Goal: Check status: Check status

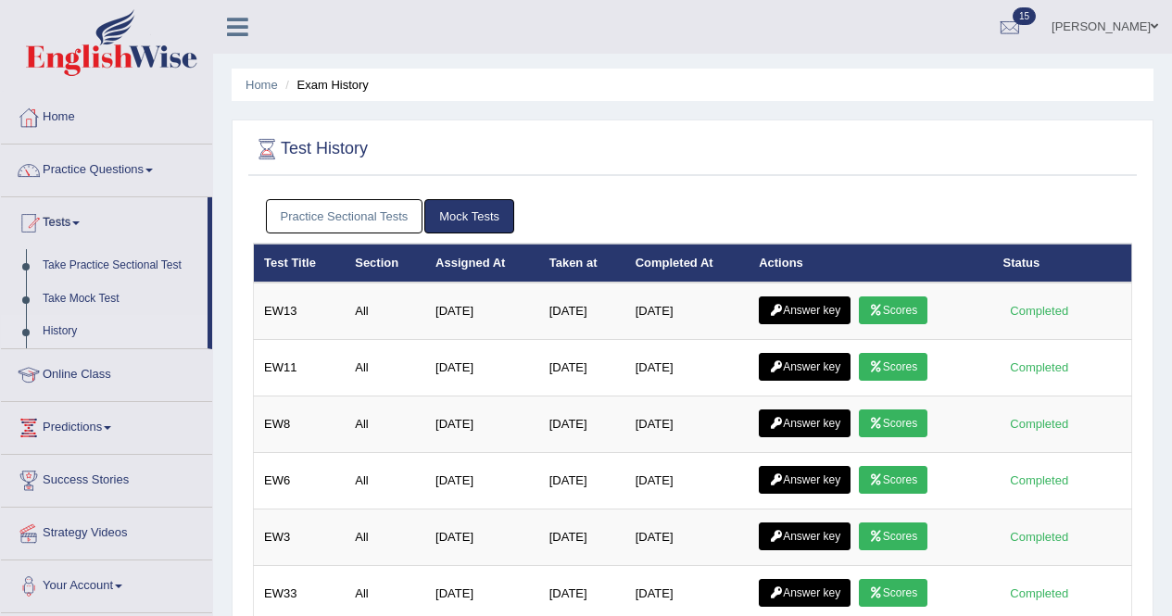
click at [879, 296] on link "Scores" at bounding box center [893, 310] width 69 height 28
click at [826, 300] on link "Answer key" at bounding box center [805, 310] width 92 height 28
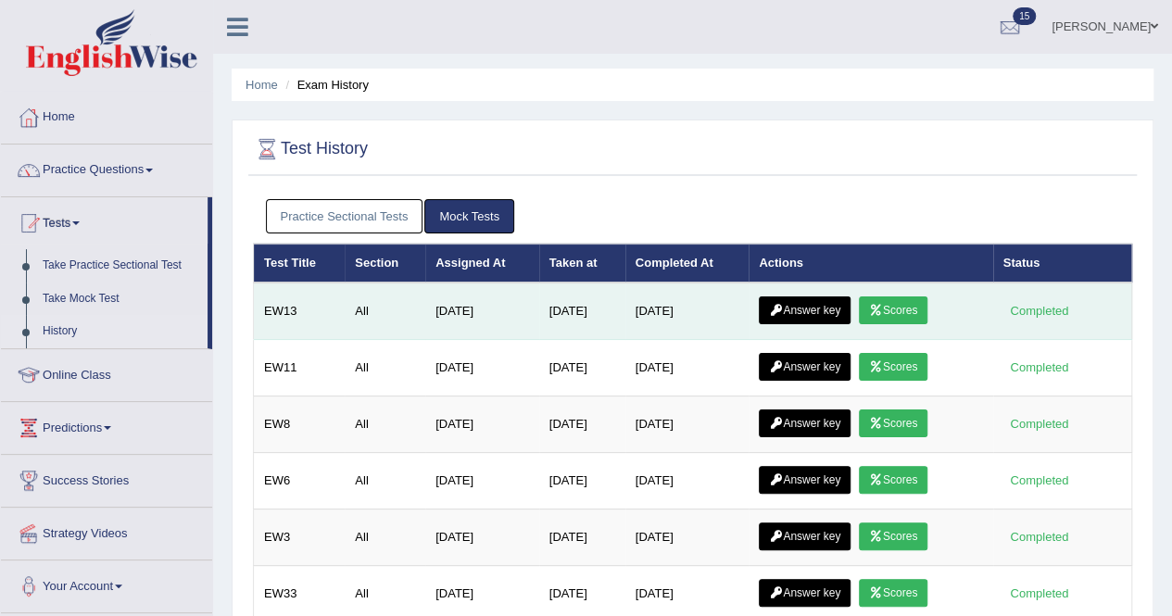
click at [876, 308] on icon at bounding box center [876, 310] width 14 height 11
click at [798, 302] on link "Answer key" at bounding box center [805, 310] width 92 height 28
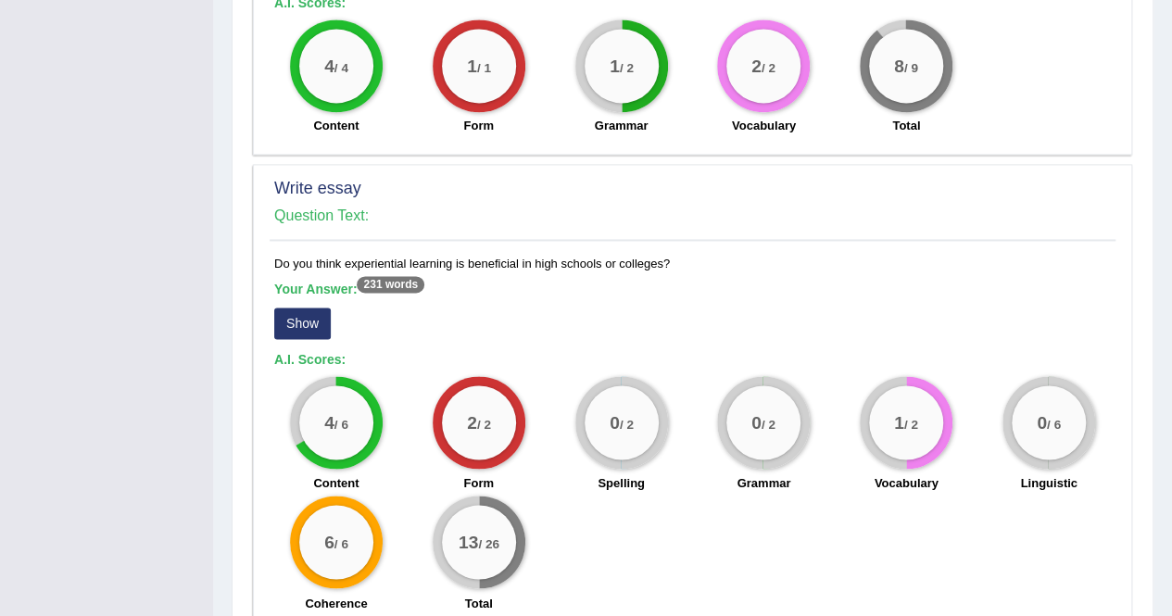
scroll to position [1235, 0]
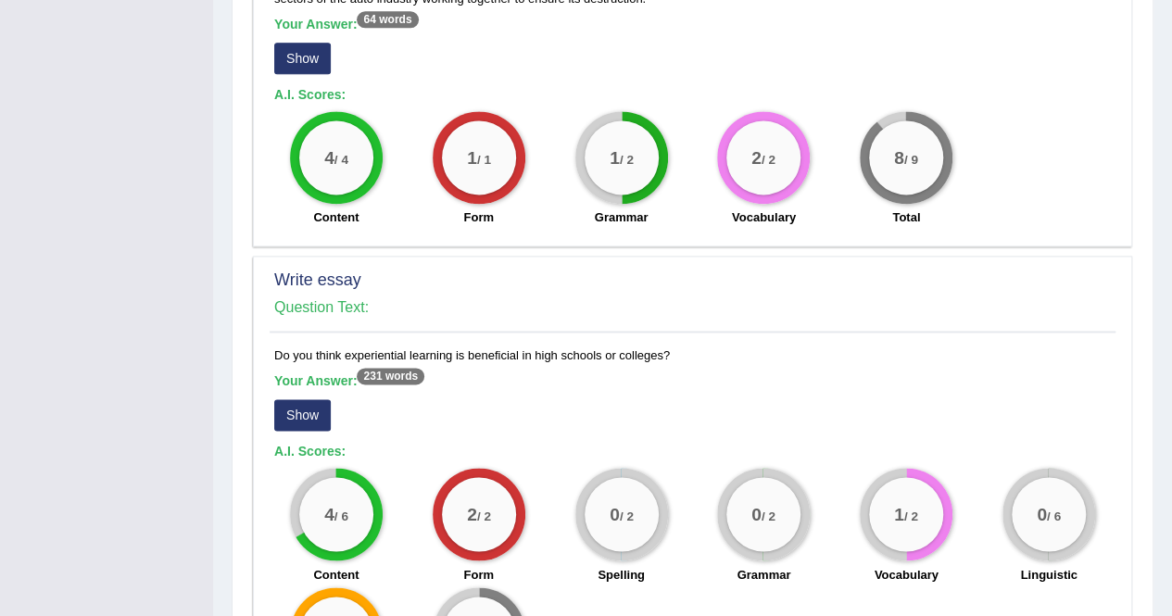
click at [284, 404] on button "Show" at bounding box center [302, 414] width 56 height 31
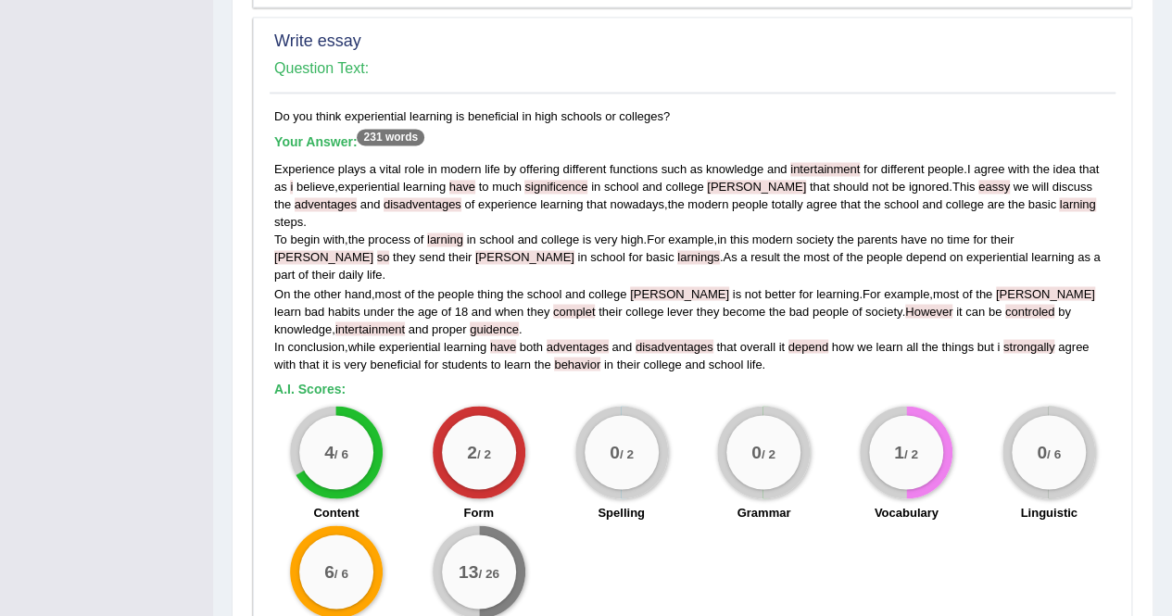
scroll to position [1512, 0]
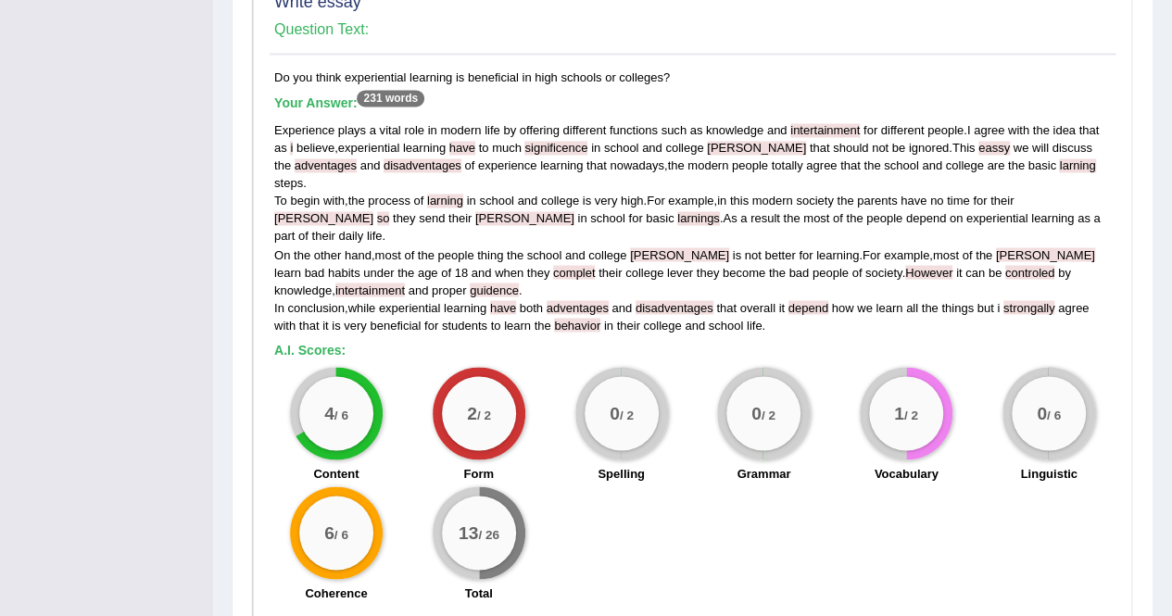
click at [463, 141] on span "have" at bounding box center [462, 148] width 26 height 14
click at [548, 141] on span "significence" at bounding box center [555, 148] width 63 height 14
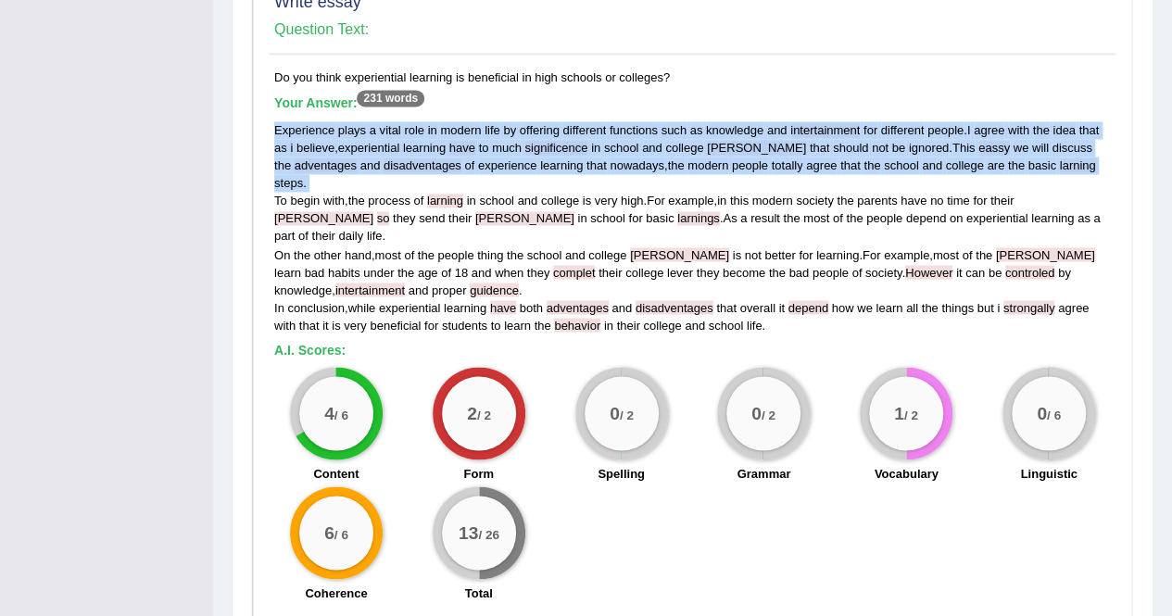
click at [548, 141] on span "significence" at bounding box center [555, 148] width 63 height 14
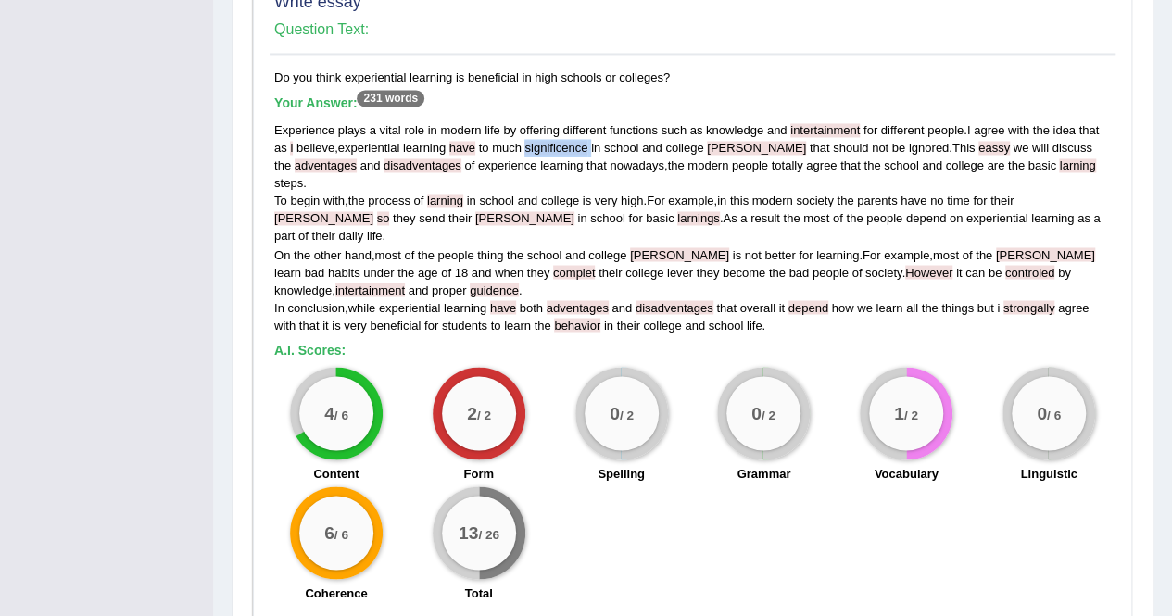
click at [548, 141] on span "significence" at bounding box center [555, 148] width 63 height 14
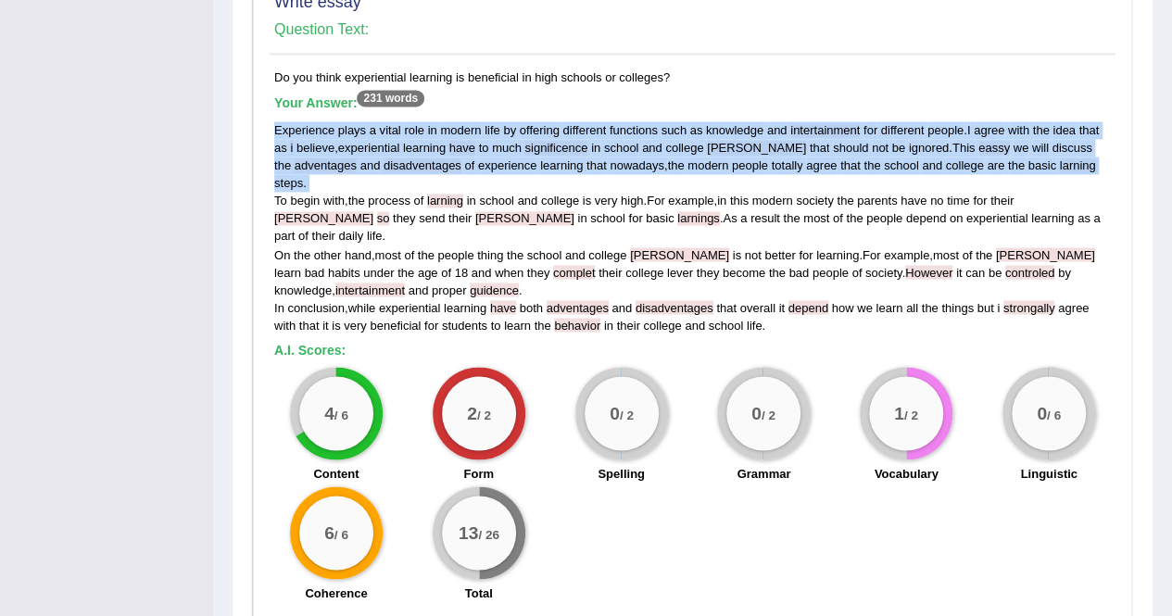
click at [548, 141] on span "significence" at bounding box center [555, 148] width 63 height 14
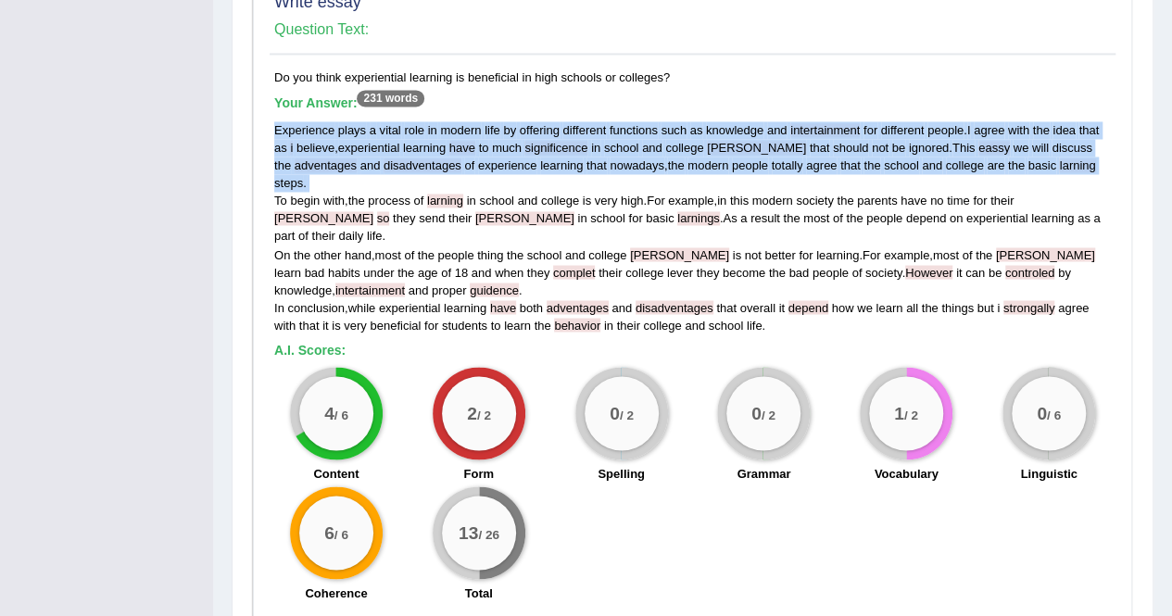
click at [548, 141] on span "significence" at bounding box center [555, 148] width 63 height 14
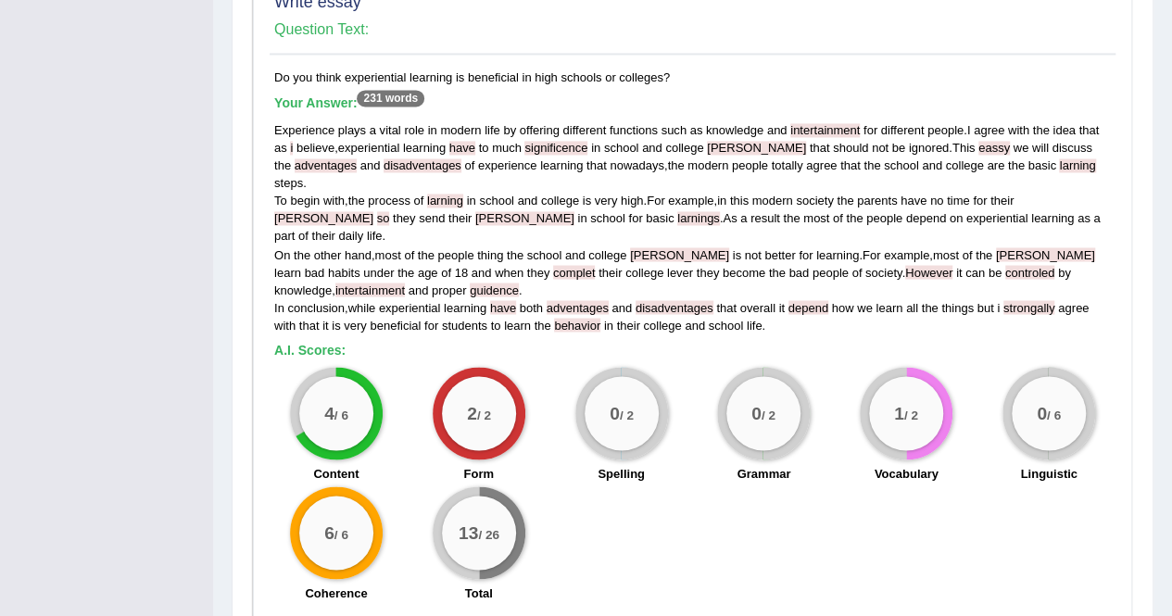
click at [502, 300] on span "have" at bounding box center [503, 307] width 26 height 14
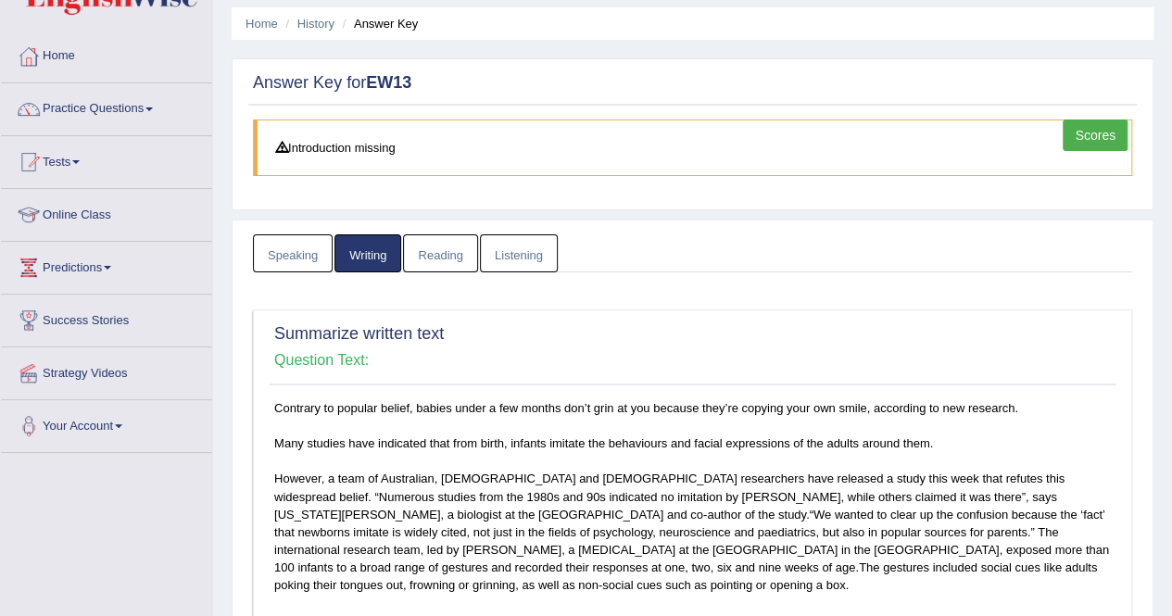
scroll to position [0, 0]
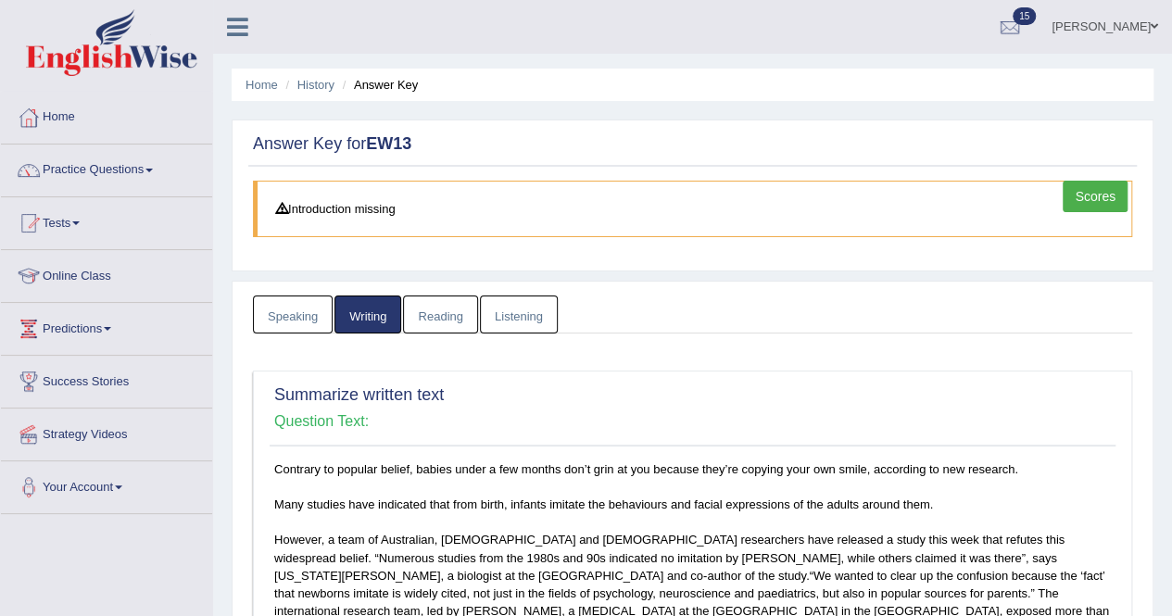
click at [433, 314] on link "Reading" at bounding box center [440, 314] width 74 height 38
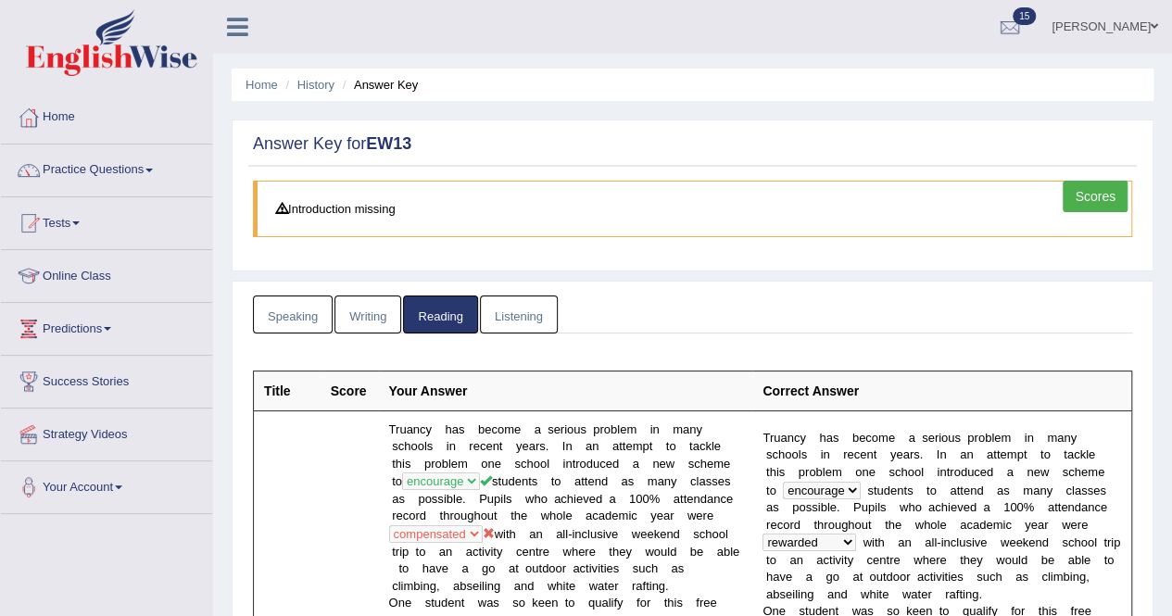
click at [509, 316] on link "Listening" at bounding box center [519, 314] width 78 height 38
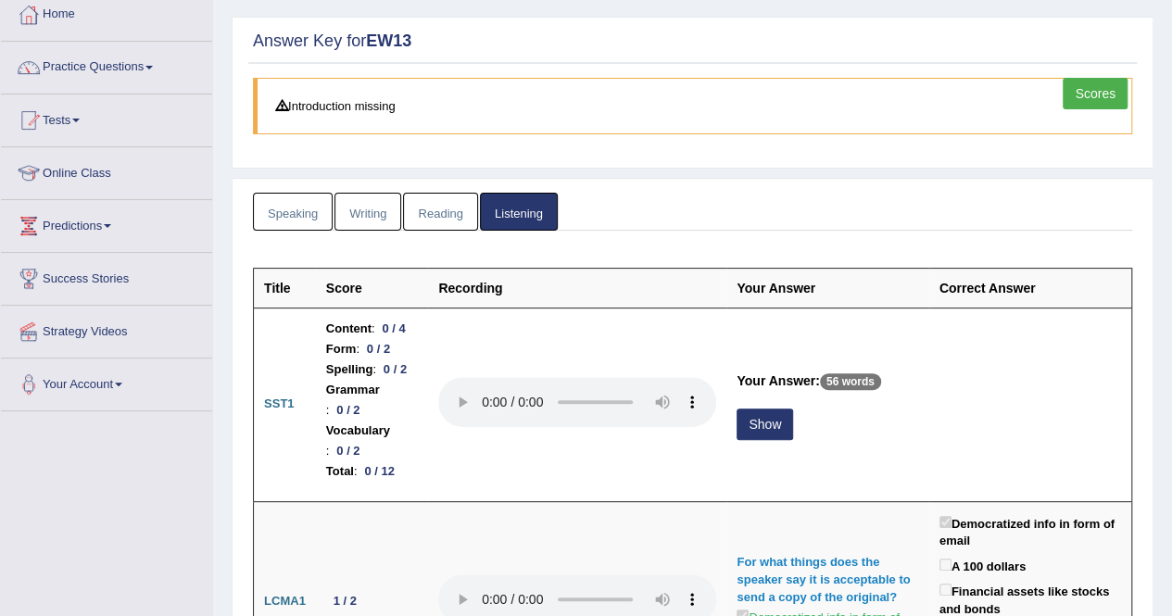
scroll to position [370, 0]
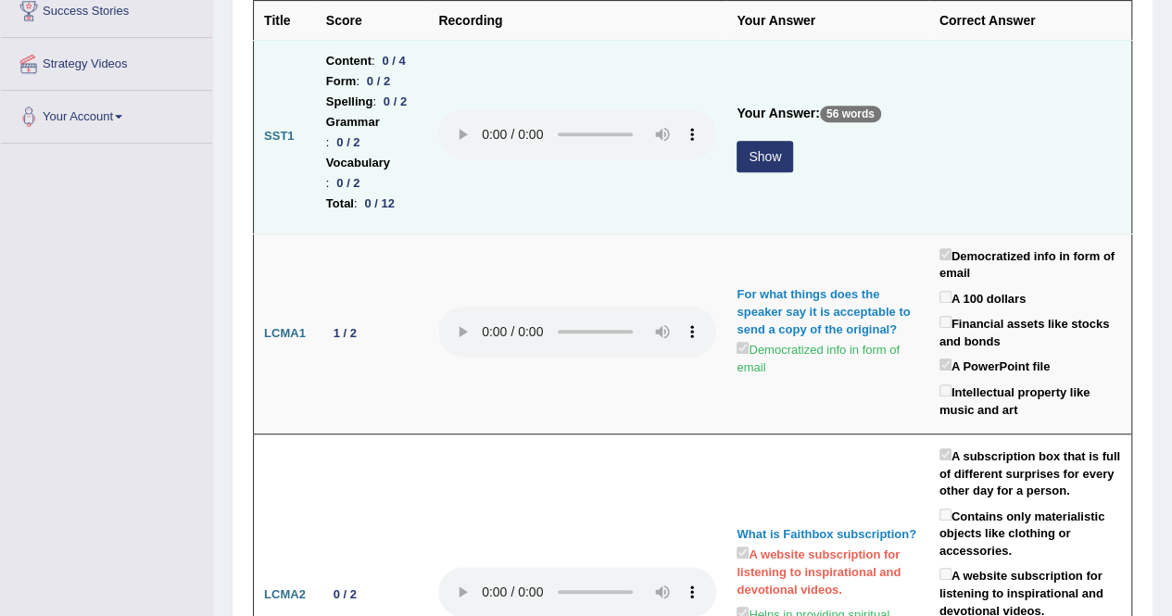
click at [784, 141] on button "Show" at bounding box center [764, 156] width 56 height 31
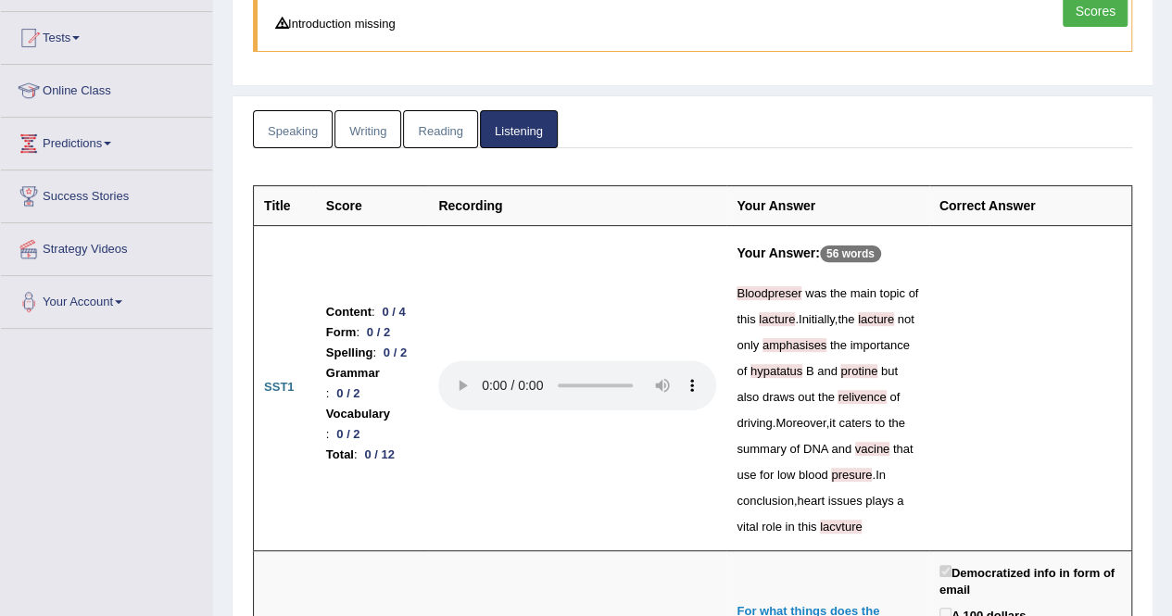
scroll to position [0, 0]
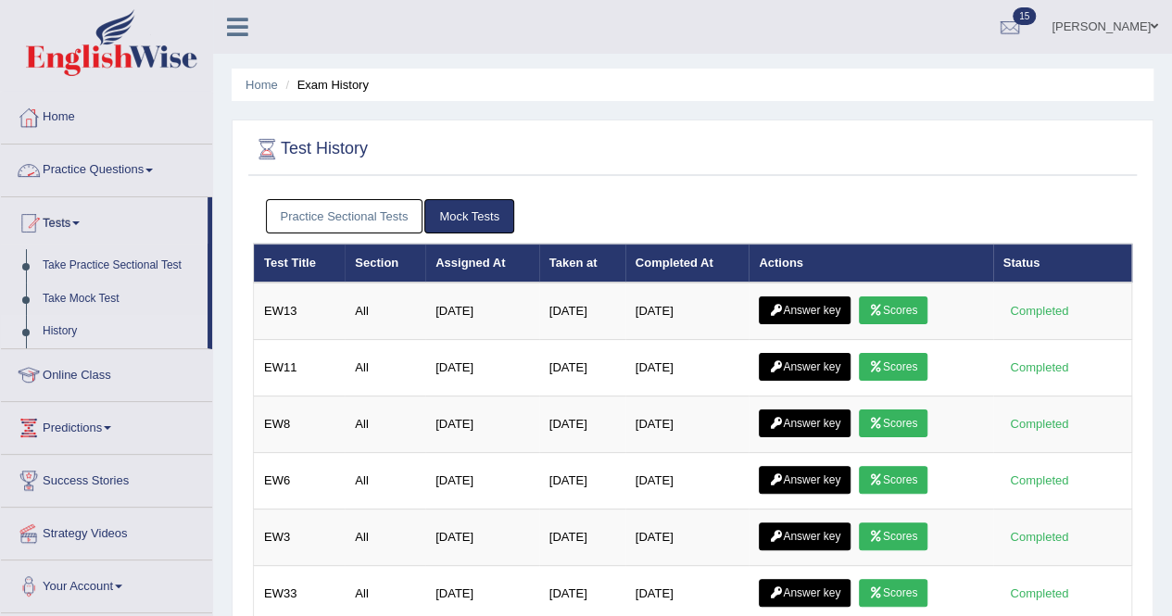
click at [156, 173] on link "Practice Questions" at bounding box center [106, 167] width 211 height 46
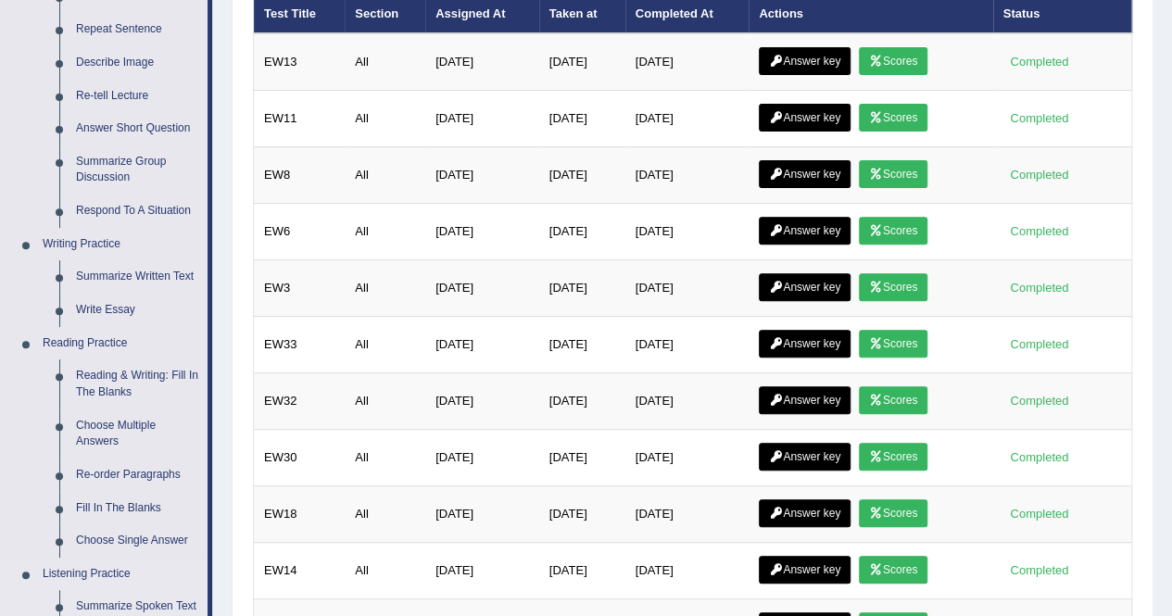
scroll to position [185, 0]
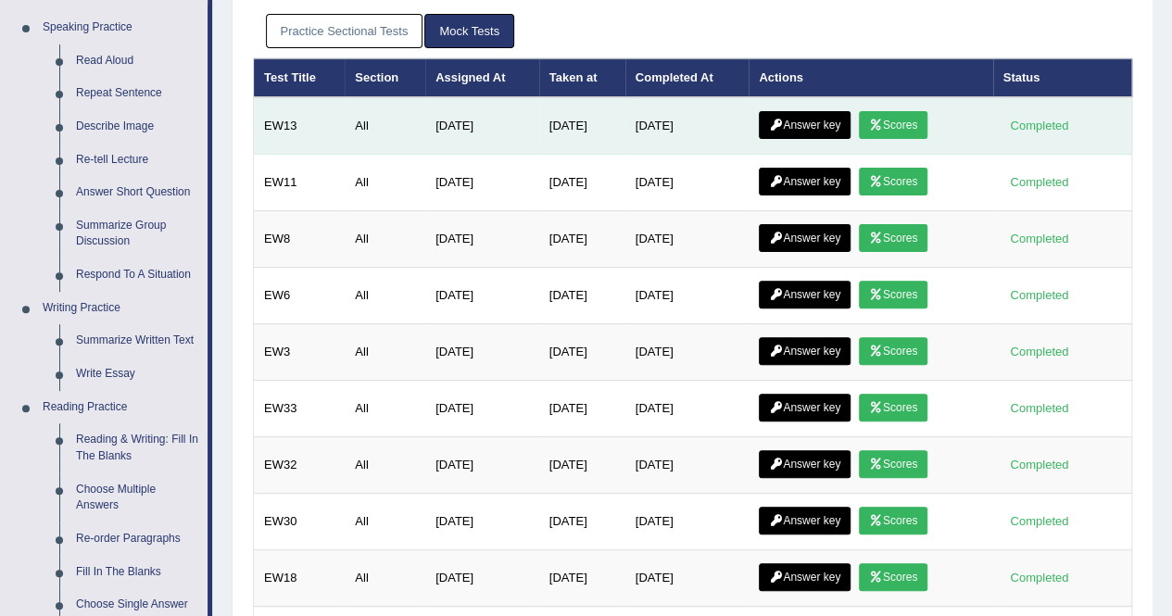
click at [878, 121] on icon at bounding box center [876, 124] width 14 height 11
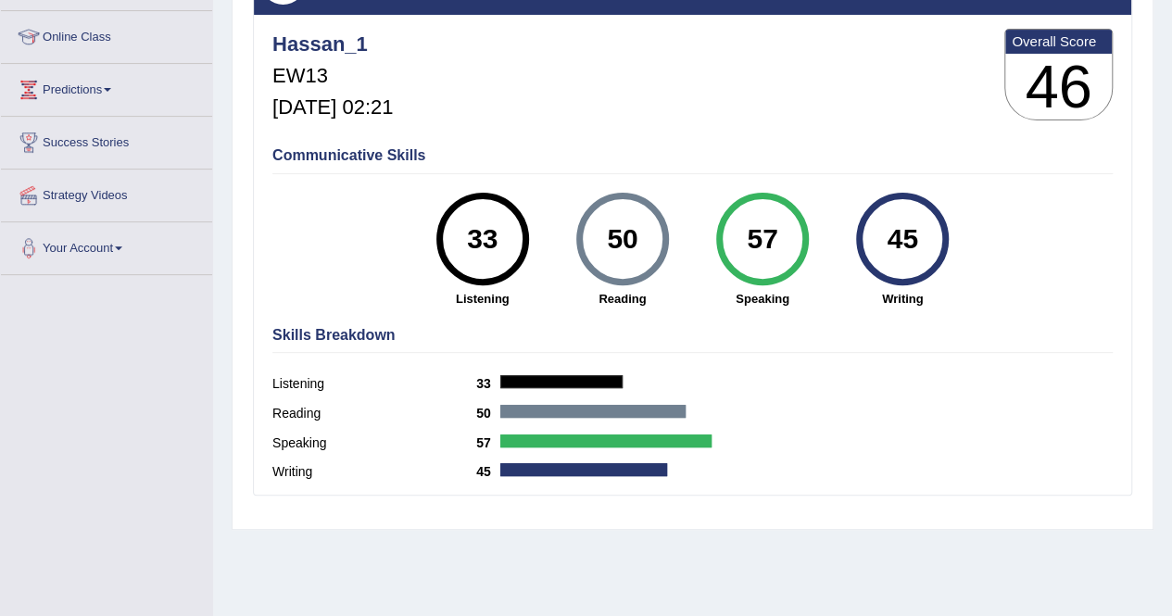
scroll to position [278, 0]
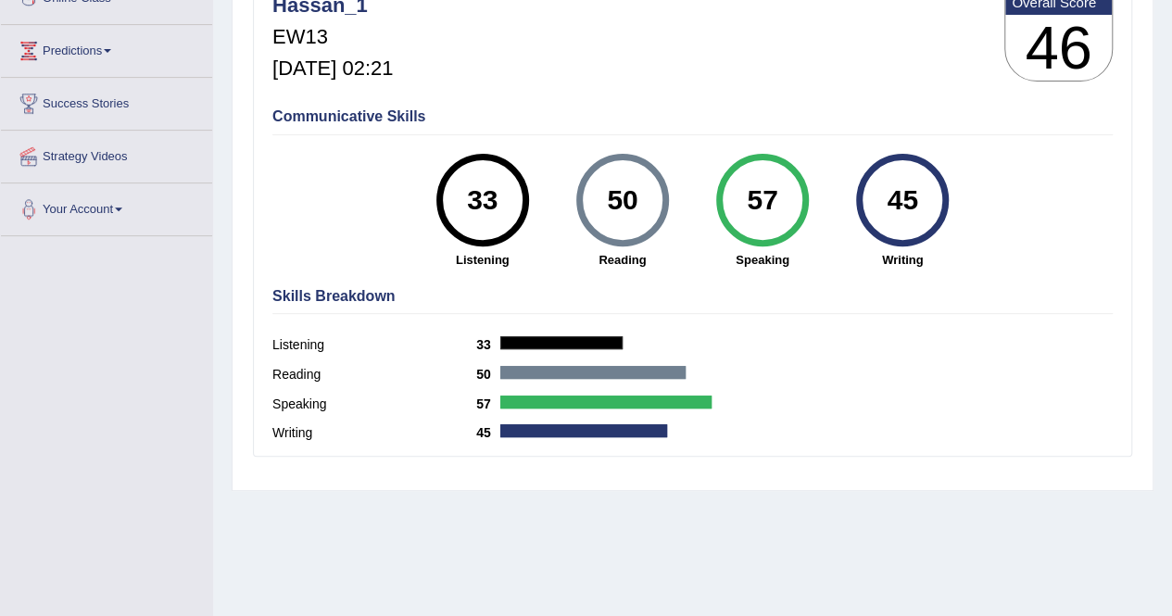
drag, startPoint x: 879, startPoint y: 123, endPoint x: 663, endPoint y: 45, distance: 229.4
click at [663, 45] on div "Hassan_1 EW13 [DATE] 02:21 Overall Score 46" at bounding box center [692, 40] width 849 height 110
